Goal: Use online tool/utility: Use online tool/utility

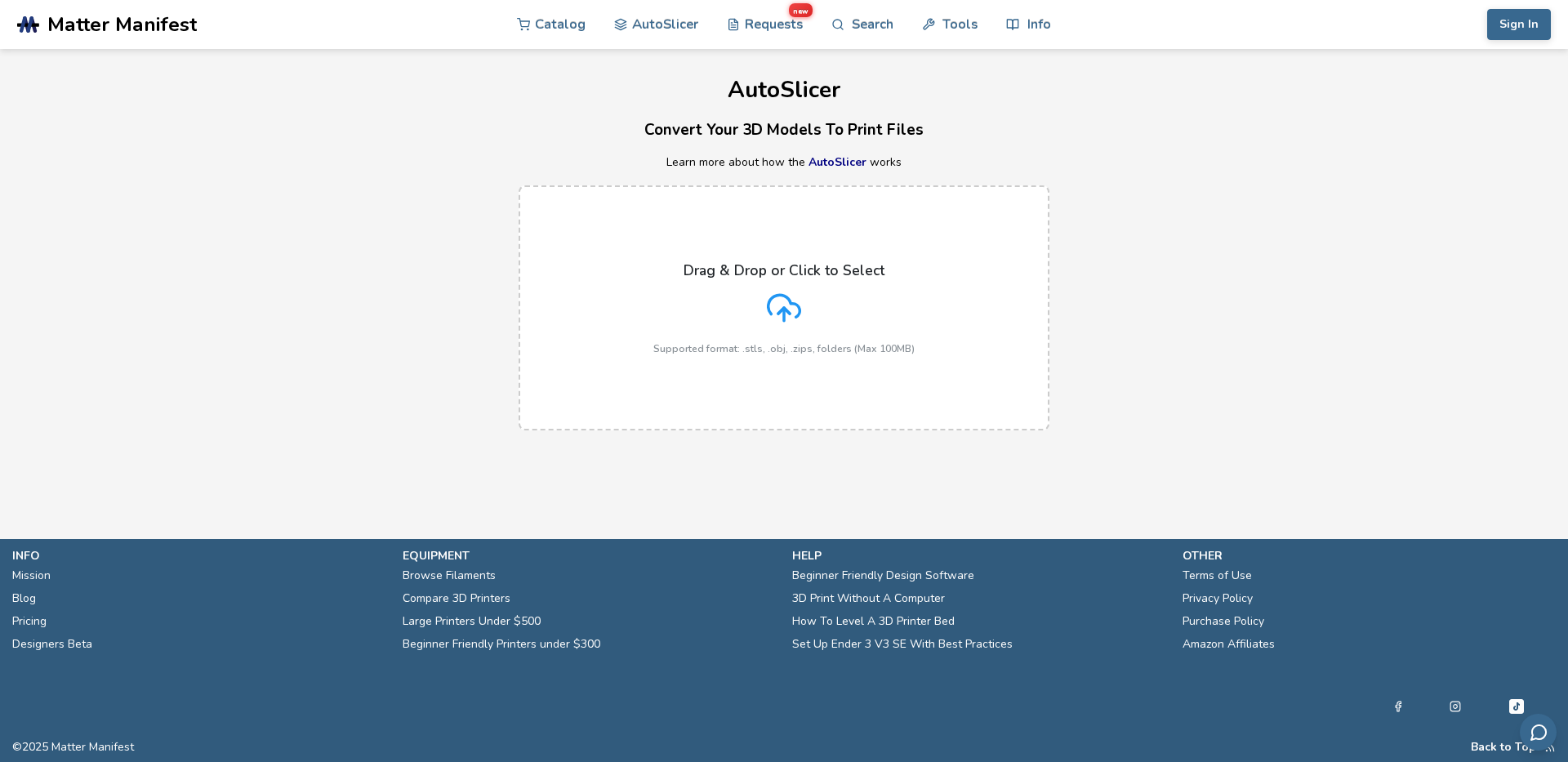
drag, startPoint x: 0, startPoint y: 0, endPoint x: 520, endPoint y: 106, distance: 530.7
click at [520, 106] on div "AutoSlicer Convert Your 3D Models To Print Files Learn more about how the AutoS…" at bounding box center [784, 248] width 1568 height 397
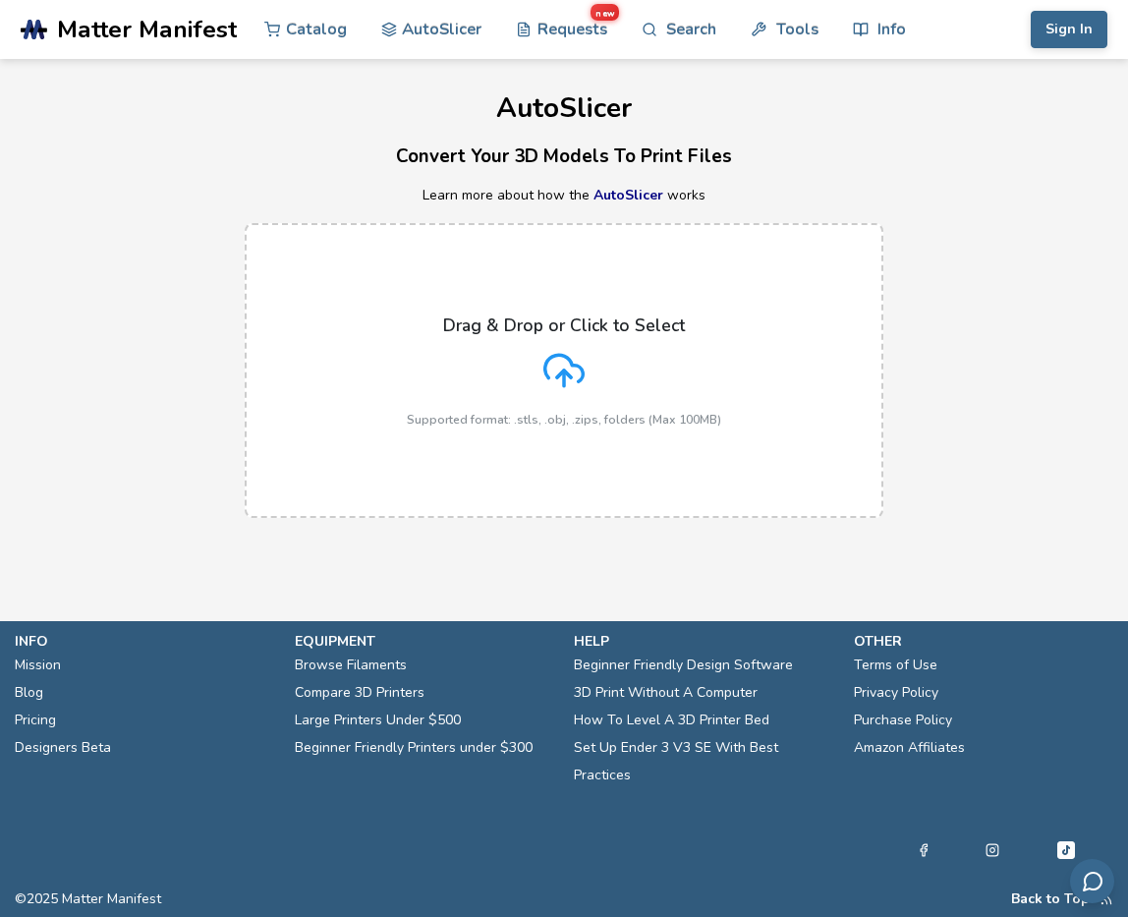
click at [623, 403] on div "Drag & Drop or Click to Select Supported format: .stls, .obj, .zips, folders (M…" at bounding box center [564, 370] width 314 height 111
click at [0, 0] on input "Drag & Drop or Click to Select Supported format: .stls, .obj, .zips, folders (M…" at bounding box center [0, 0] width 0 height 0
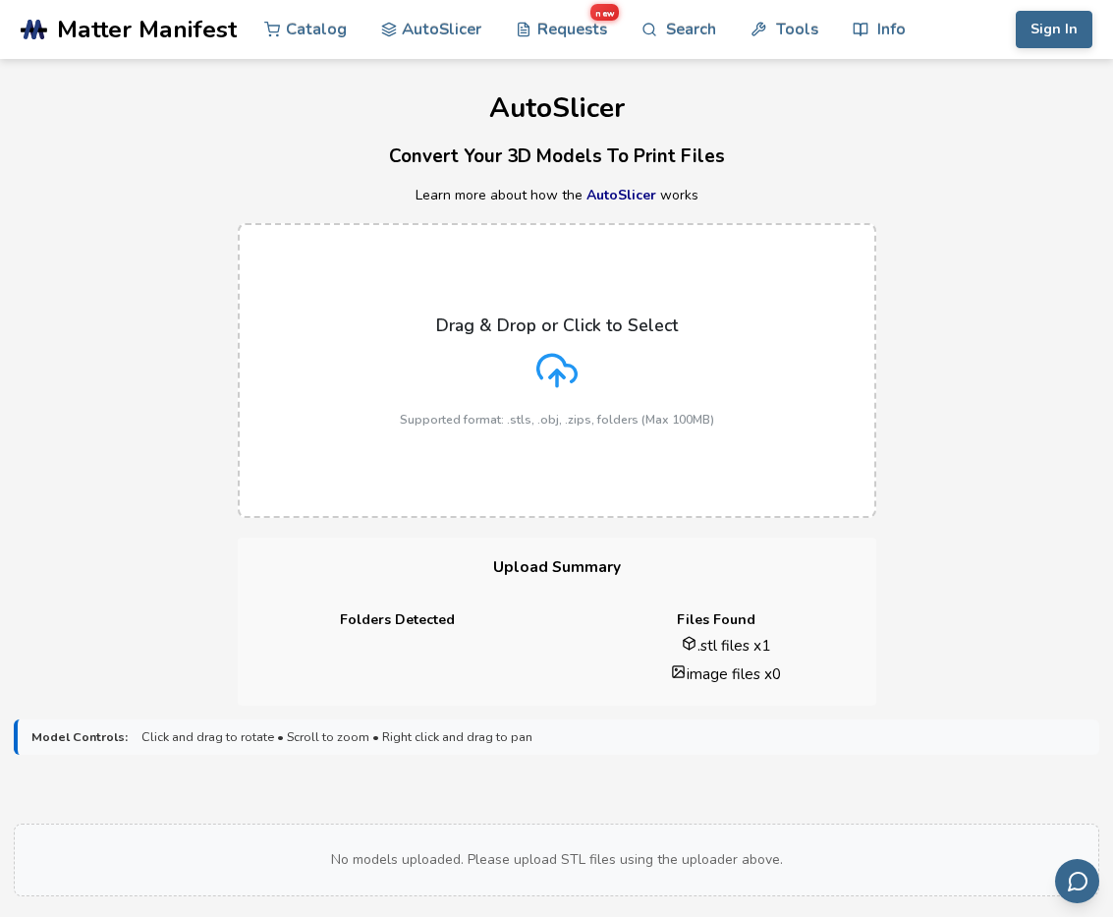
scroll to position [707, 0]
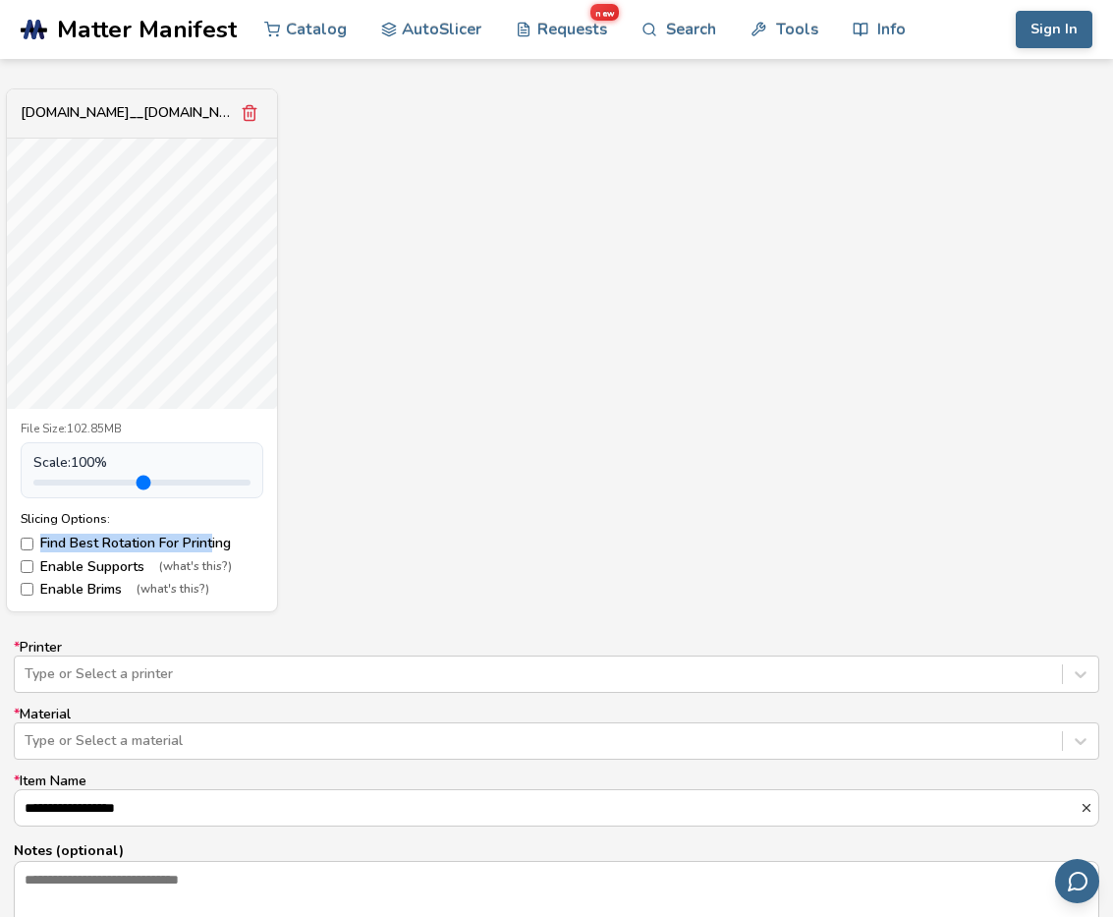
drag, startPoint x: 202, startPoint y: 536, endPoint x: 42, endPoint y: 541, distance: 160.2
click at [42, 541] on label "Find Best Rotation For Printing" at bounding box center [142, 543] width 243 height 16
drag, startPoint x: 248, startPoint y: 539, endPoint x: 231, endPoint y: 541, distance: 16.8
click at [231, 541] on label "Find Best Rotation For Printing" at bounding box center [142, 543] width 243 height 16
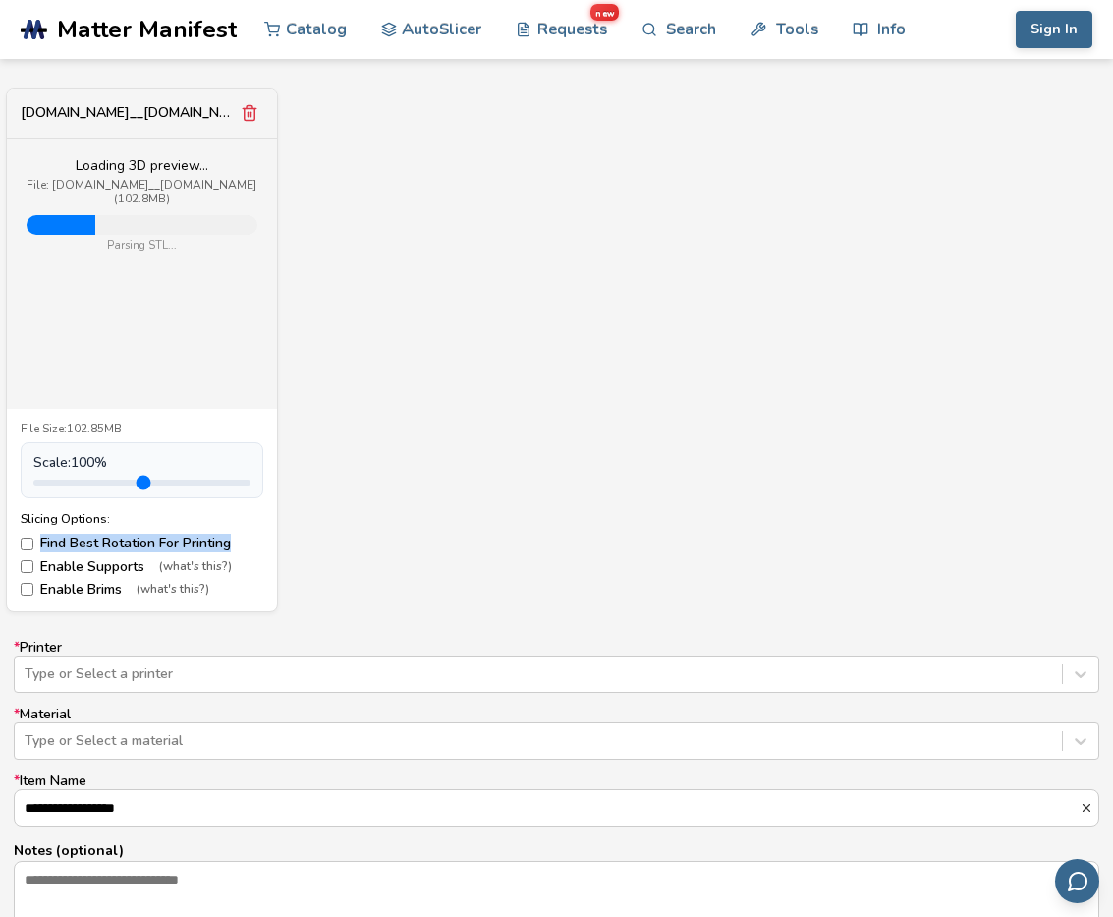
copy label "Find Best Rotation For Printing"
drag, startPoint x: 232, startPoint y: 542, endPoint x: 42, endPoint y: 537, distance: 189.7
click at [42, 537] on label "Find Best Rotation For Printing" at bounding box center [142, 543] width 243 height 16
click at [767, 484] on div "[DOMAIN_NAME]__[DOMAIN_NAME] Loading 3D preview... File: [DOMAIN_NAME]__[DOMAIN…" at bounding box center [557, 350] width 1086 height 524
drag, startPoint x: 857, startPoint y: 474, endPoint x: 1027, endPoint y: 477, distance: 170.0
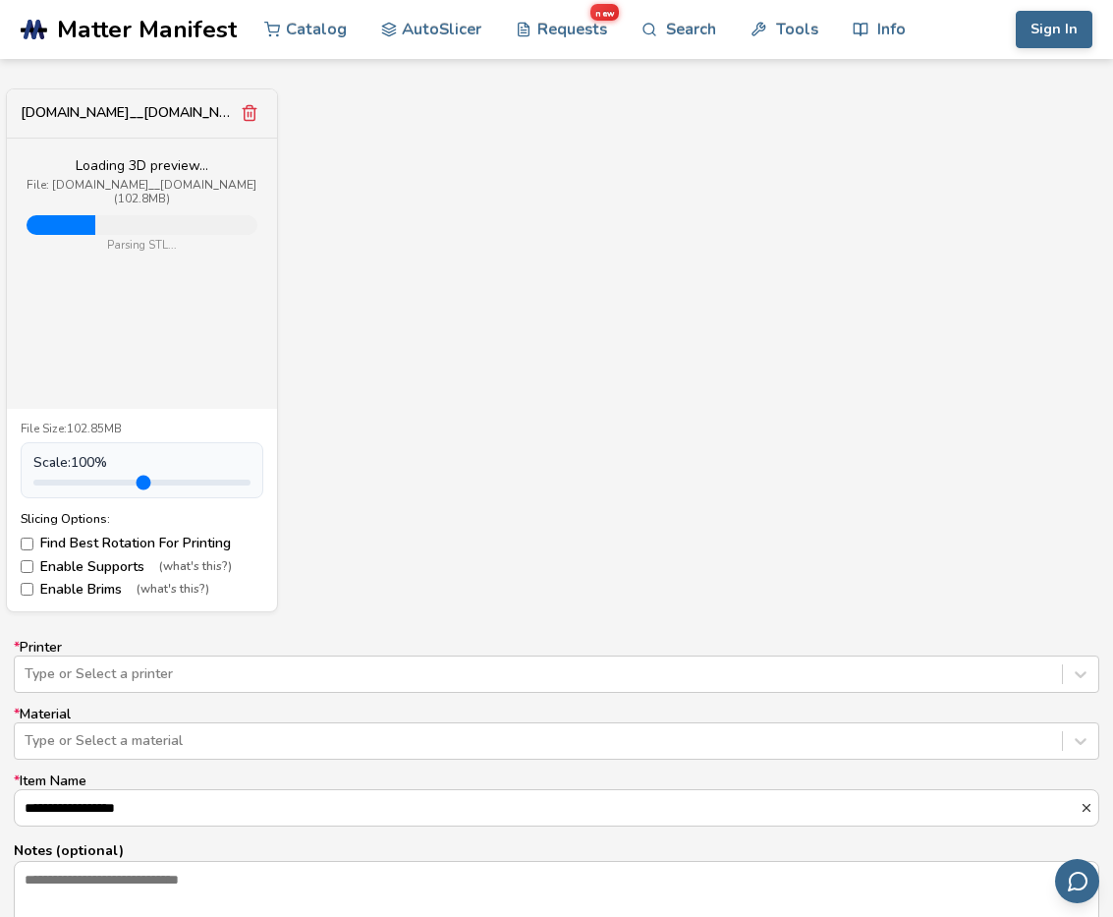
click at [864, 474] on div "[DOMAIN_NAME]__[DOMAIN_NAME] Loading 3D preview... File: [DOMAIN_NAME]__[DOMAIN…" at bounding box center [557, 350] width 1086 height 524
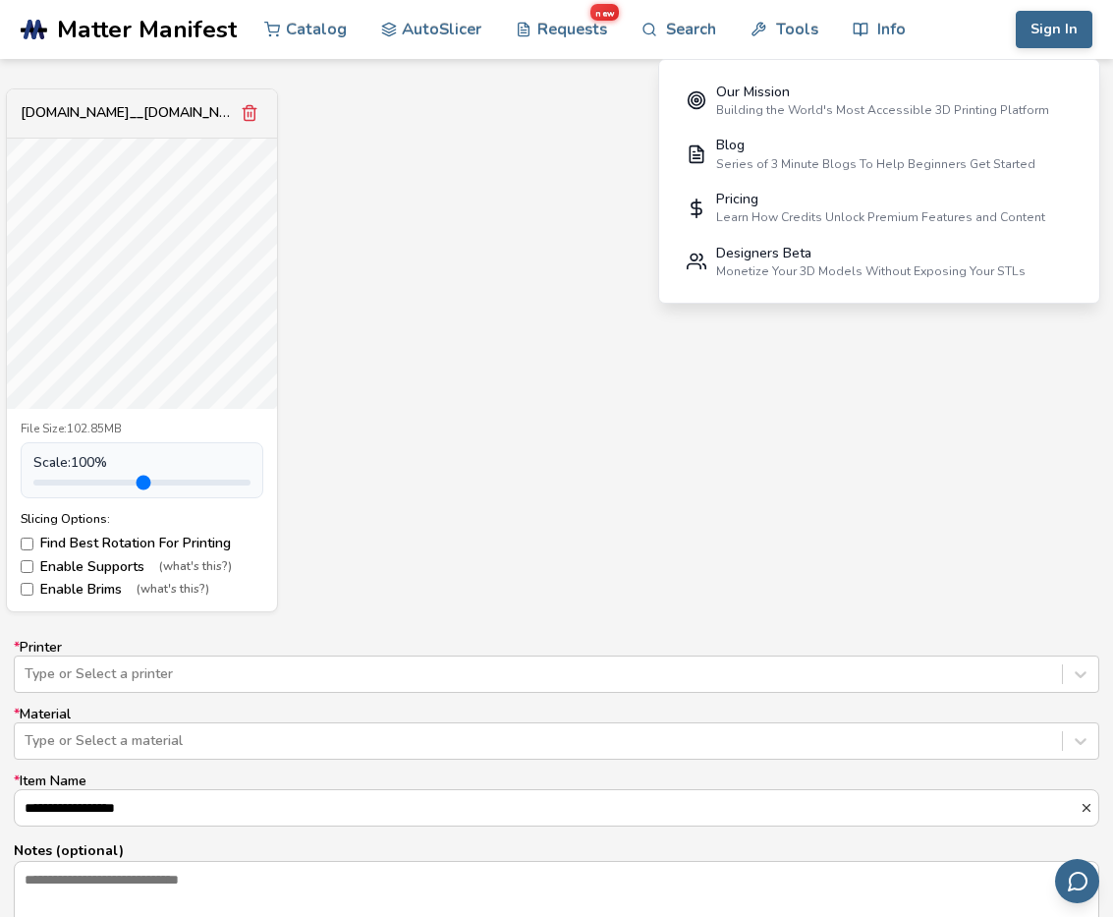
click at [586, 328] on div "[DOMAIN_NAME]__[DOMAIN_NAME] File Size: 102.85MB Scale: 100 % Slicing Options: …" at bounding box center [557, 350] width 1086 height 524
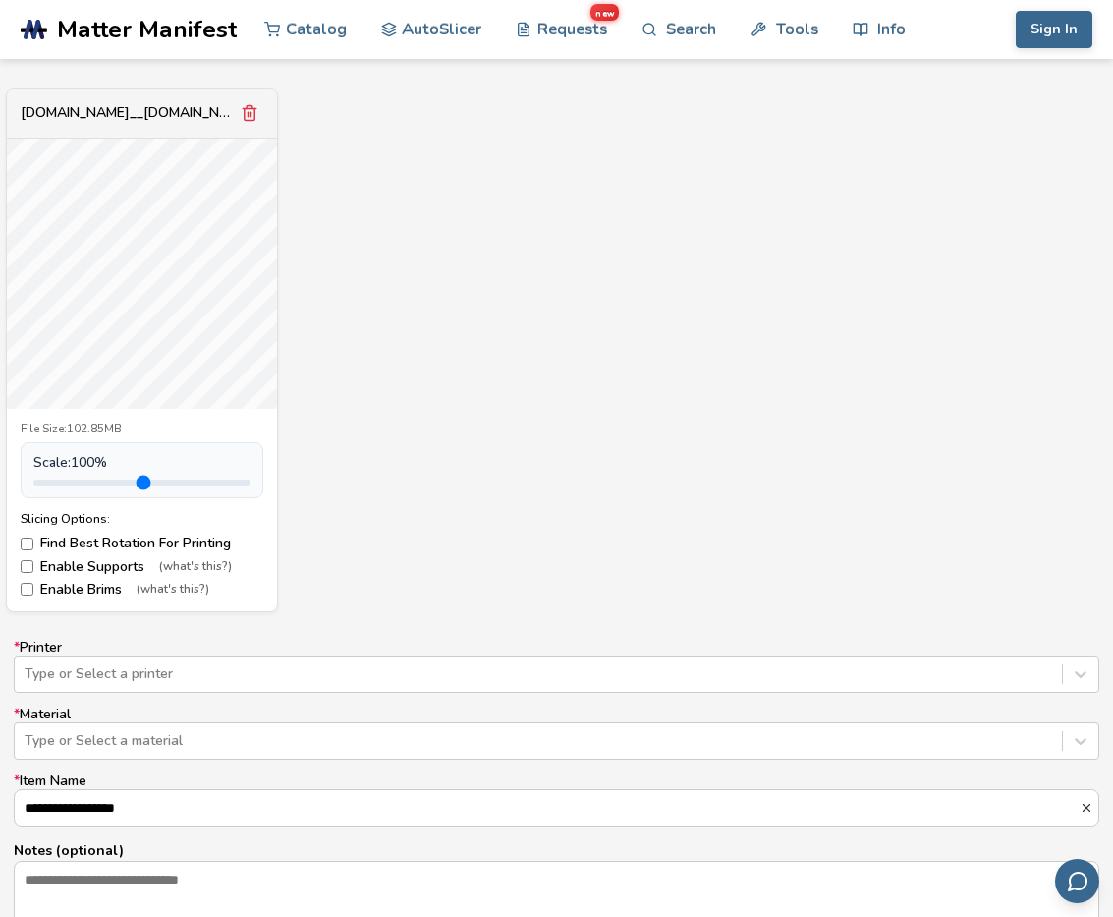
click at [594, 237] on div "[DOMAIN_NAME]__[DOMAIN_NAME] File Size: 102.85MB Scale: 100 % Slicing Options: …" at bounding box center [557, 350] width 1086 height 524
